Goal: Browse casually: Explore the website without a specific task or goal

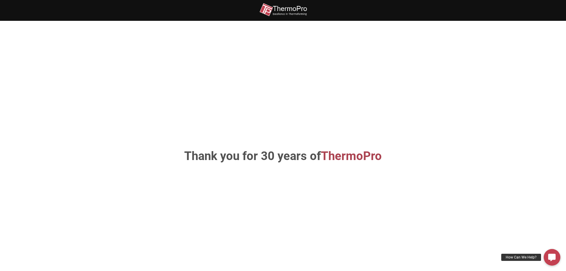
click at [294, 167] on div "Thank you for 30 years of ThermoPro" at bounding box center [283, 156] width 339 height 235
click at [283, 9] on img at bounding box center [283, 9] width 48 height 13
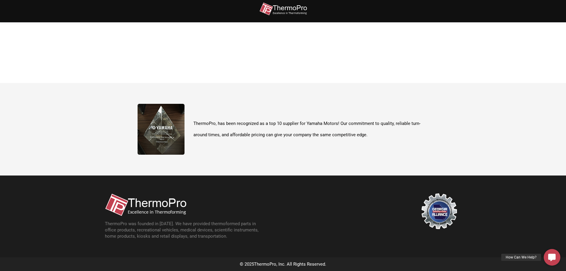
scroll to position [211, 0]
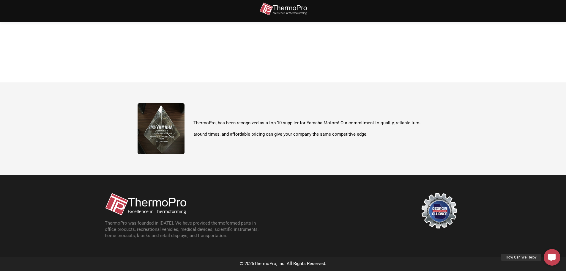
click at [152, 200] on img at bounding box center [145, 203] width 81 height 23
click at [271, 227] on div "ThermoPro was founded in [DATE]. We have provided thermoformed parts in office …" at bounding box center [194, 215] width 178 height 46
click at [252, 224] on p "ThermoPro was founded in [DATE]. We have provided thermoformed parts in office …" at bounding box center [185, 229] width 160 height 19
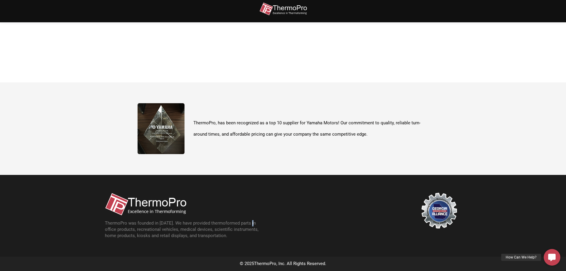
drag, startPoint x: 444, startPoint y: 211, endPoint x: 439, endPoint y: 210, distance: 5.1
click at [444, 211] on img at bounding box center [439, 210] width 36 height 36
click at [196, 117] on div "ThermoPro, has been recognized as a top 10 supplier for Yamaha Motors! Our comm…" at bounding box center [282, 128] width 291 height 51
click at [197, 127] on p "ThermoPro, has been recognized as a top 10 supplier for Yamaha Motors! Our comm…" at bounding box center [310, 128] width 235 height 22
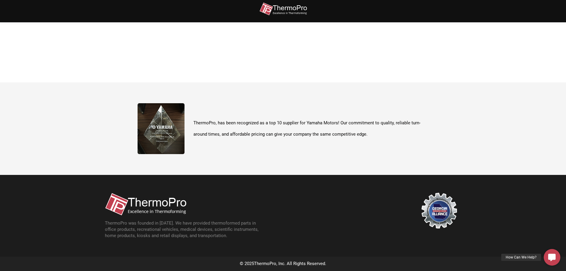
click at [172, 134] on img at bounding box center [160, 128] width 47 height 51
click at [272, 262] on span "ThermoPro" at bounding box center [265, 262] width 22 height 5
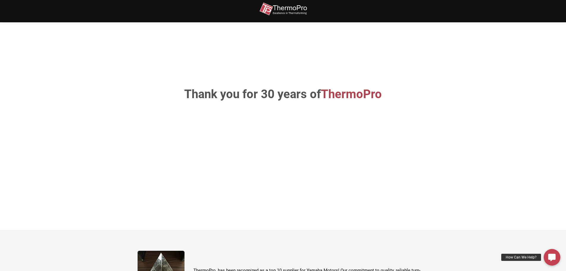
scroll to position [0, 0]
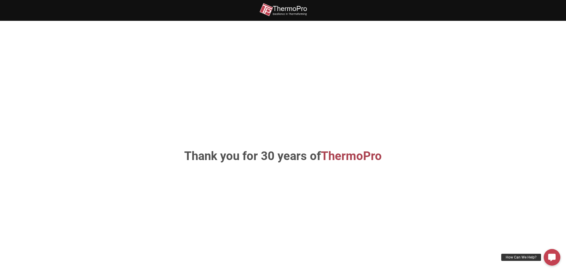
click at [246, 162] on h1 "Thank you for 30 years of ThermoPro" at bounding box center [282, 156] width 311 height 12
click at [290, 162] on h1 "Thank you for 30 years of ThermoPro" at bounding box center [282, 156] width 311 height 12
click at [351, 159] on span "ThermoPro" at bounding box center [351, 156] width 61 height 14
click at [240, 161] on h1 "Thank you for 30 years of ThermoPro" at bounding box center [282, 156] width 311 height 12
click at [311, 162] on h1 "Thank you for 30 years of ThermoPro" at bounding box center [282, 156] width 311 height 12
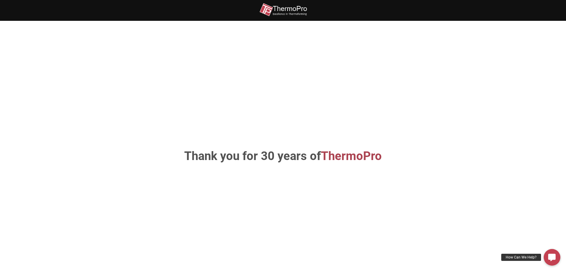
click at [311, 162] on h1 "Thank you for 30 years of ThermoPro" at bounding box center [282, 156] width 311 height 12
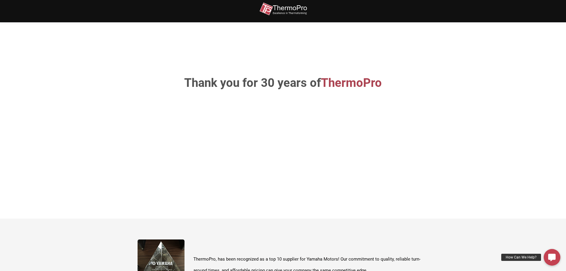
scroll to position [148, 0]
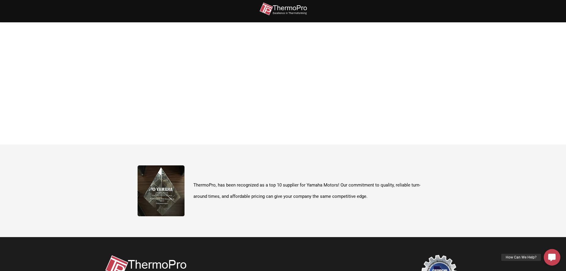
click at [194, 191] on p "ThermoPro, has been recognized as a top 10 supplier for Yamaha Motors! Our comm…" at bounding box center [310, 190] width 235 height 22
click at [227, 185] on p "ThermoPro, has been recognized as a top 10 supplier for Yamaha Motors! Our comm…" at bounding box center [310, 190] width 235 height 22
click at [271, 189] on p "ThermoPro, has been recognized as a top 10 supplier for Yamaha Motors! Our comm…" at bounding box center [310, 190] width 235 height 22
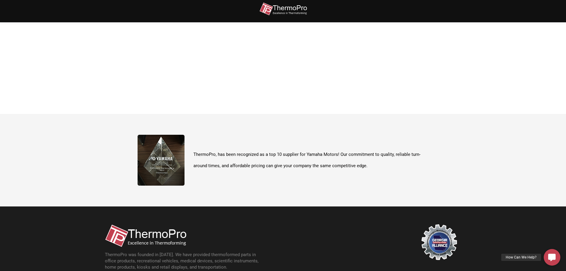
scroll to position [211, 0]
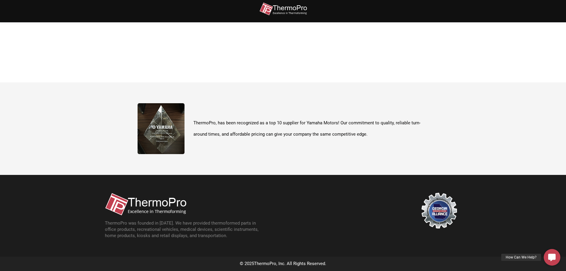
click at [168, 205] on img at bounding box center [145, 203] width 81 height 23
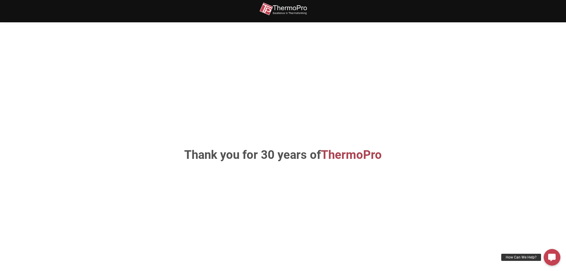
scroll to position [0, 0]
